Goal: Transaction & Acquisition: Book appointment/travel/reservation

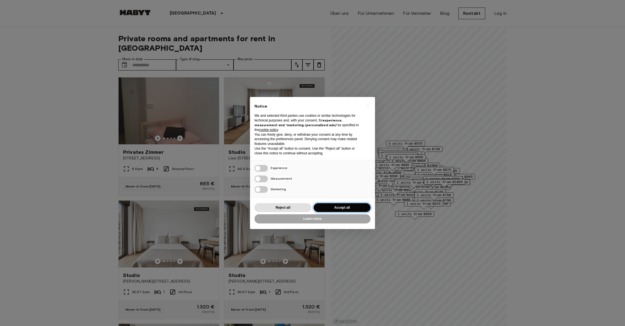
click at [328, 208] on button "Accept all" at bounding box center [341, 207] width 57 height 9
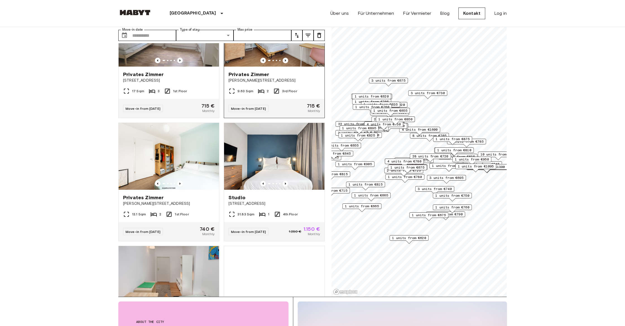
scroll to position [1897, 0]
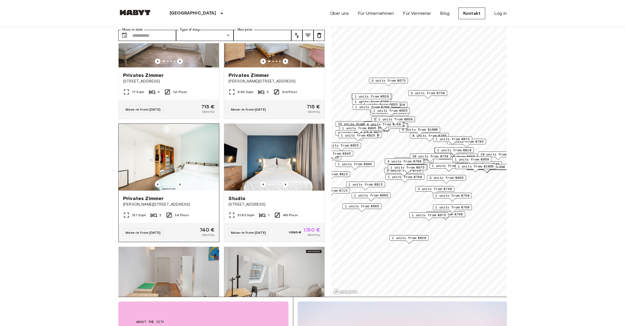
click at [210, 202] on span "[PERSON_NAME][STREET_ADDRESS]" at bounding box center [168, 205] width 91 height 6
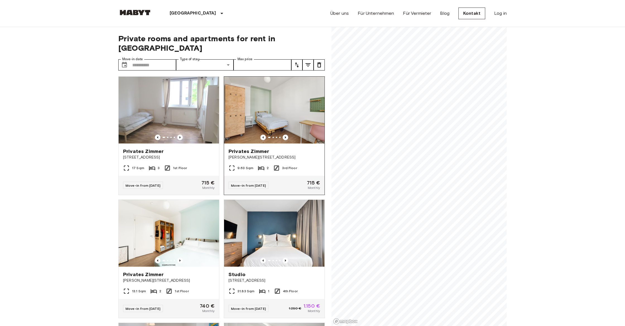
scroll to position [1794, 0]
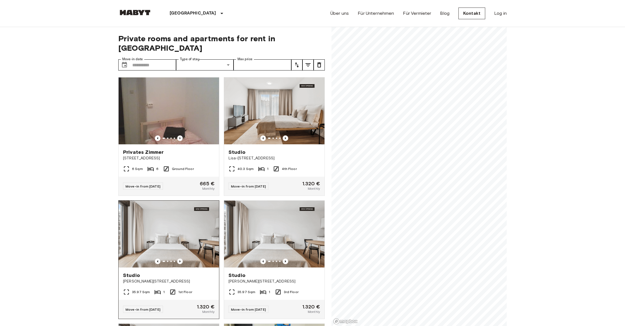
click at [187, 238] on div "Private rooms and apartments for rent in [GEOGRAPHIC_DATA] Move-in date ​ Move-…" at bounding box center [312, 177] width 388 height 300
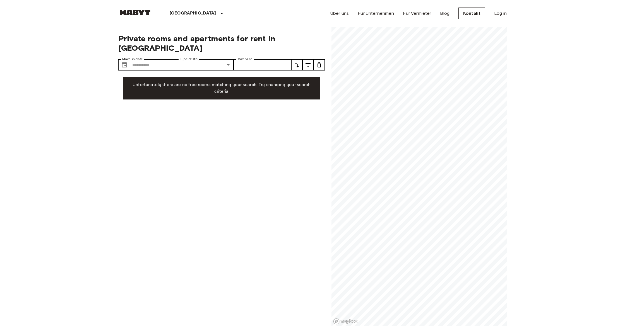
click at [319, 208] on div "Private rooms and apartments for rent in [GEOGRAPHIC_DATA] Move-in date ​ Move-…" at bounding box center [312, 177] width 388 height 300
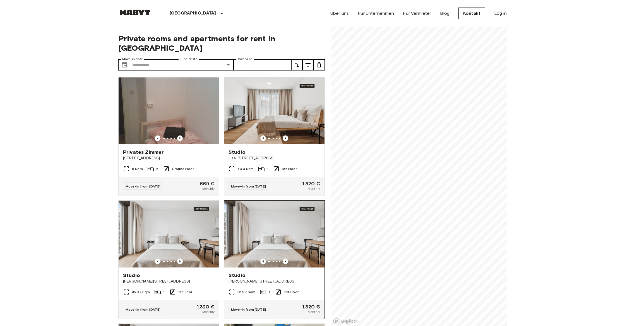
click at [301, 249] on div "Private rooms and apartments for rent in [GEOGRAPHIC_DATA] Move-in date ​ Move-…" at bounding box center [312, 177] width 388 height 300
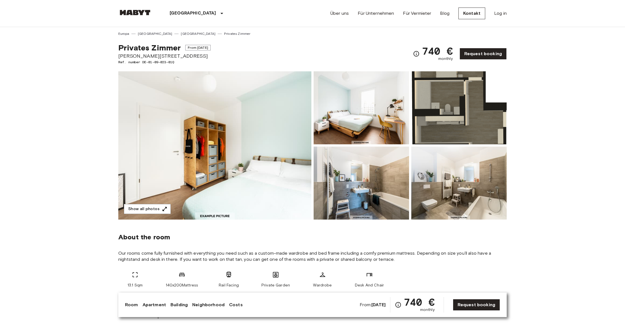
scroll to position [1, 0]
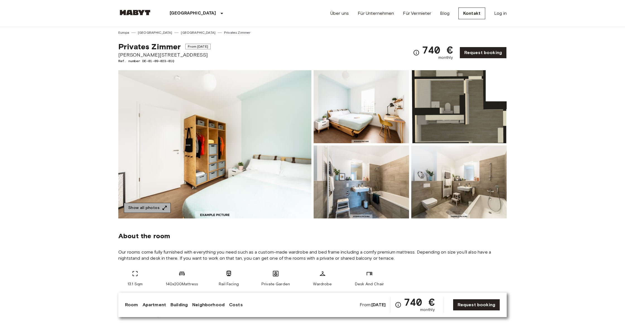
click at [159, 203] on button "Show all photos" at bounding box center [147, 208] width 47 height 10
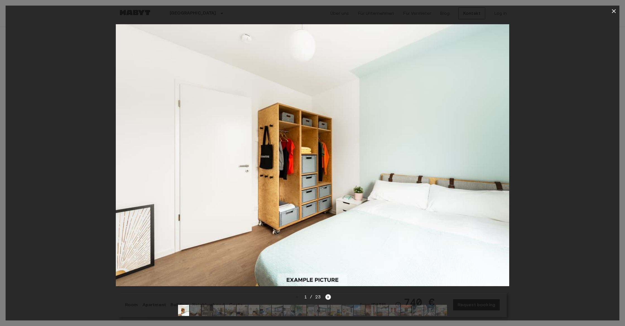
click at [326, 299] on icon "Next image" at bounding box center [328, 298] width 6 height 6
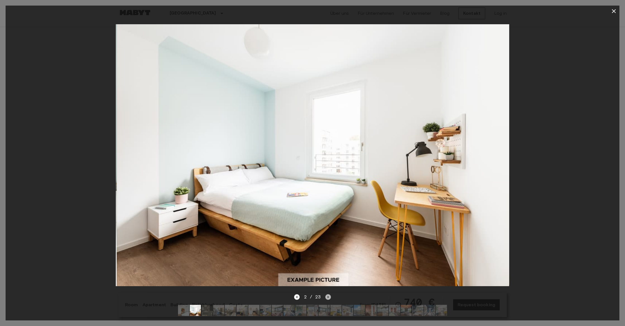
click at [326, 299] on icon "Next image" at bounding box center [328, 298] width 6 height 6
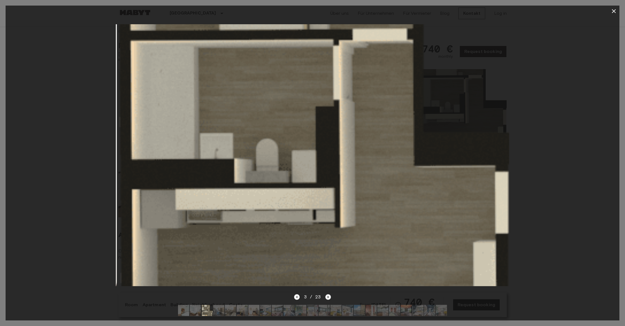
click at [327, 298] on icon "Next image" at bounding box center [328, 298] width 6 height 6
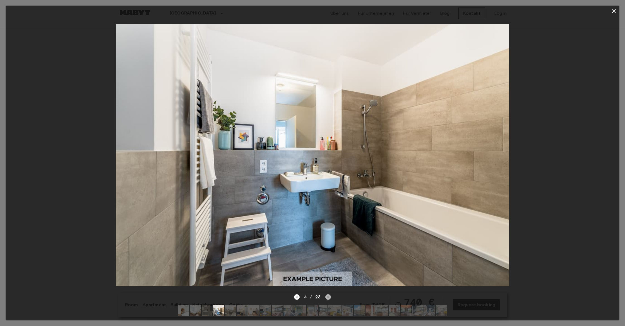
click at [327, 298] on icon "Next image" at bounding box center [328, 298] width 6 height 6
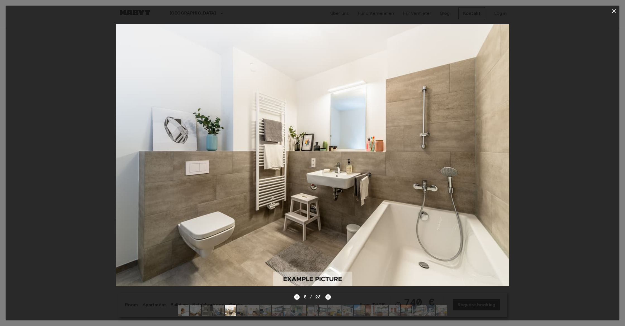
click at [327, 298] on icon "Next image" at bounding box center [328, 298] width 6 height 6
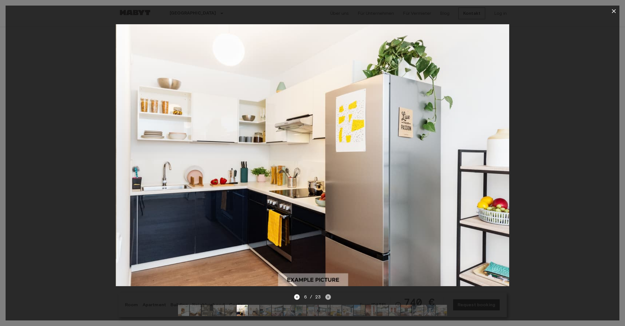
click at [326, 298] on icon "Next image" at bounding box center [328, 298] width 6 height 6
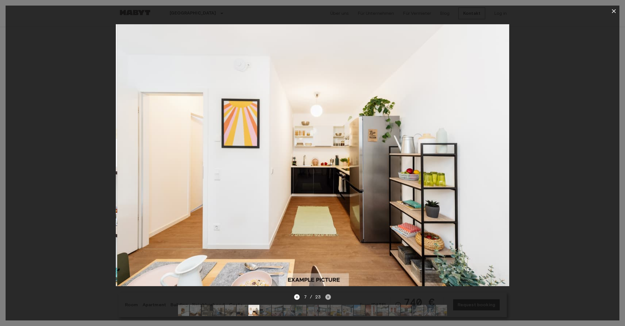
click at [326, 298] on icon "Next image" at bounding box center [328, 298] width 6 height 6
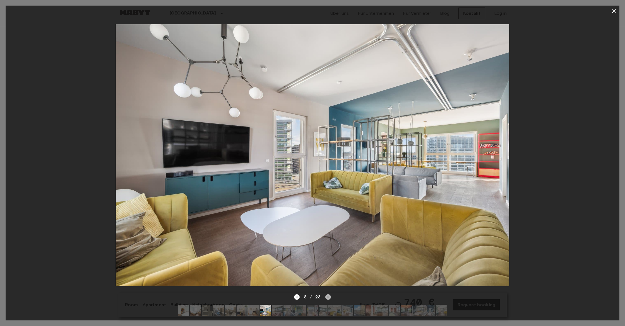
click at [326, 298] on icon "Next image" at bounding box center [328, 298] width 6 height 6
